Goal: Find specific page/section: Find specific page/section

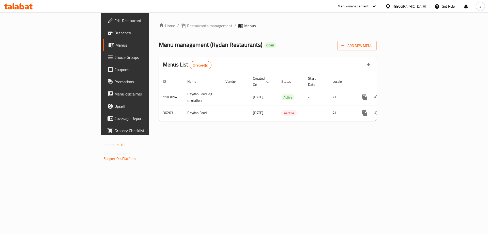
click at [419, 4] on div "[GEOGRAPHIC_DATA]" at bounding box center [410, 7] width 34 height 6
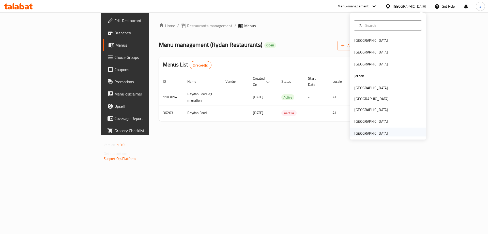
click at [376, 135] on div "[GEOGRAPHIC_DATA]" at bounding box center [372, 133] width 34 height 6
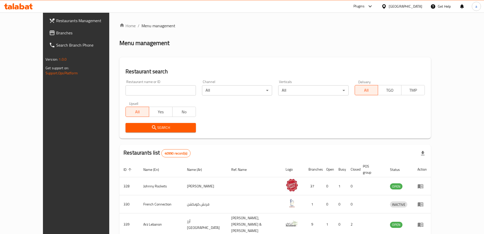
click at [56, 33] on span "Branches" at bounding box center [88, 33] width 64 height 6
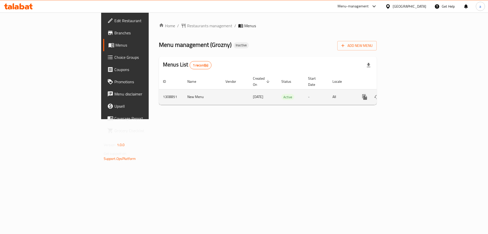
click at [405, 94] on icon "enhanced table" at bounding box center [402, 97] width 6 height 6
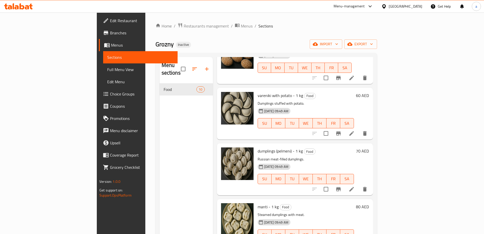
scroll to position [327, 0]
